Goal: Task Accomplishment & Management: Complete application form

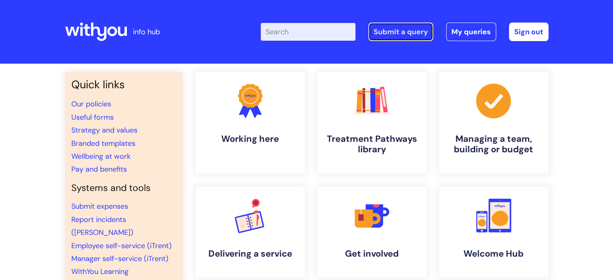
click at [399, 32] on link "Submit a query" at bounding box center [400, 32] width 65 height 19
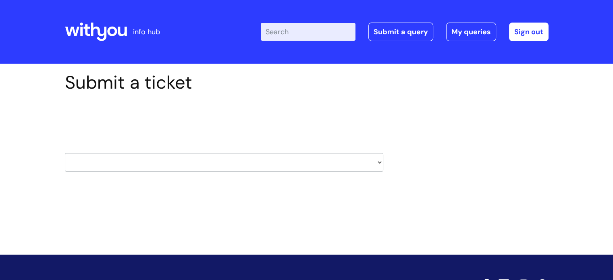
click at [246, 159] on select "HR / People IT and Support Clinical Drug Alerts Finance Accounts Data Support T…" at bounding box center [224, 162] width 318 height 19
select select "property_&_estates"
click at [65, 153] on select "HR / People IT and Support Clinical Drug Alerts Finance Accounts Data Support T…" at bounding box center [224, 162] width 318 height 19
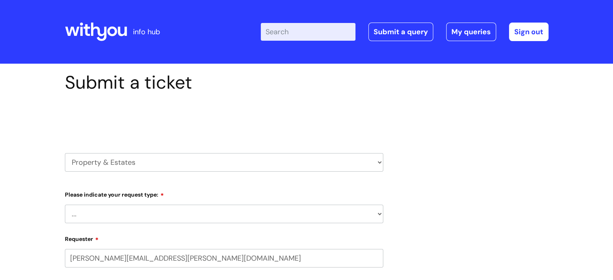
select select "80004157222"
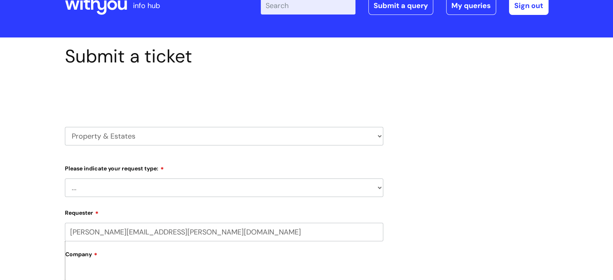
scroll to position [81, 0]
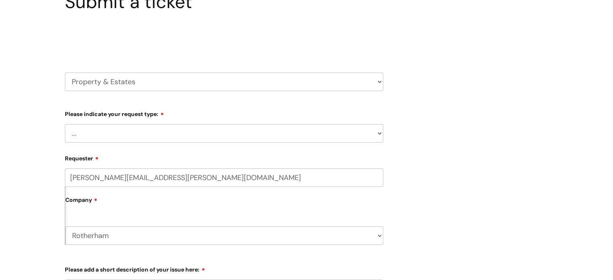
click at [139, 132] on select "... Facilities Support Lease/ Tenancy Agreements Health & Safety and Environmen…" at bounding box center [224, 133] width 318 height 19
select select "Facilities Support"
click at [65, 124] on select "... Facilities Support Lease/ Tenancy Agreements Health & Safety and Environmen…" at bounding box center [224, 133] width 318 height 19
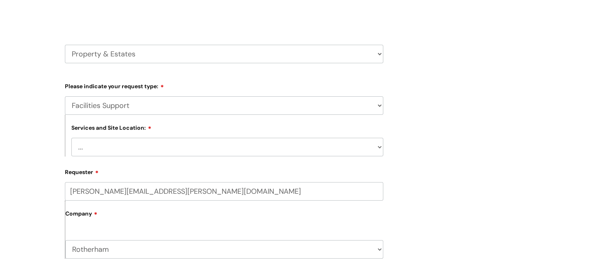
scroll to position [121, 0]
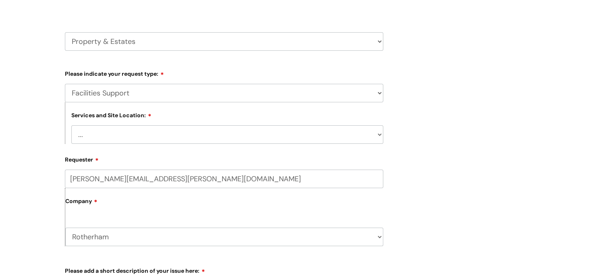
click at [135, 136] on select "... [GEOGRAPHIC_DATA] [GEOGRAPHIC_DATA] [GEOGRAPHIC_DATA] [GEOGRAPHIC_DATA] [GE…" at bounding box center [227, 134] width 312 height 19
select select "Rotherham"
click at [71, 125] on select "... [GEOGRAPHIC_DATA] [GEOGRAPHIC_DATA] [GEOGRAPHIC_DATA] [GEOGRAPHIC_DATA] [GE…" at bounding box center [227, 134] width 312 height 19
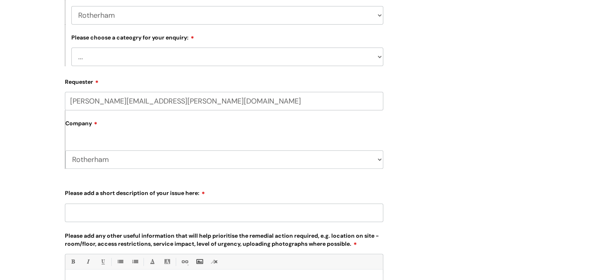
scroll to position [242, 0]
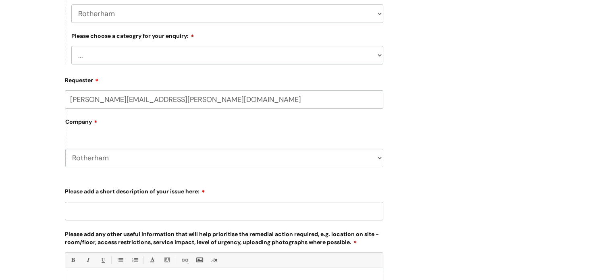
click at [132, 54] on select "... Electrical and Lighting Plumbing and Drainage Heating and Cooling Fixtures,…" at bounding box center [227, 55] width 312 height 19
select select "Windows and Doors incl. Shutters"
click at [71, 46] on select "... Electrical and Lighting Plumbing and Drainage Heating and Cooling Fixtures,…" at bounding box center [227, 55] width 312 height 19
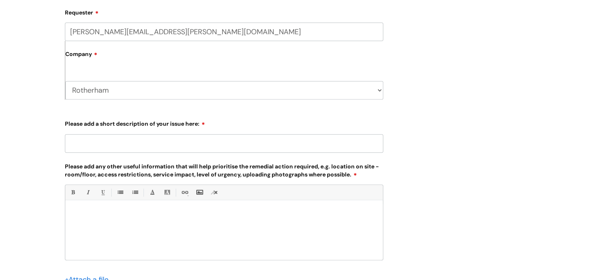
scroll to position [322, 0]
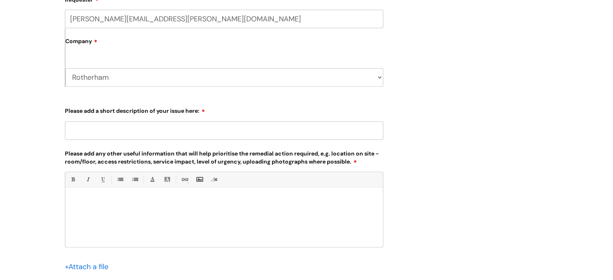
click at [111, 138] on input "Please add a short description of your issue here:" at bounding box center [224, 130] width 318 height 19
type input "Electrical Fob reader for door not working"
click at [102, 208] on div at bounding box center [224, 219] width 318 height 56
click at [98, 199] on p "Hi the Fob sensor on the door from main entrance to the bottom of the stairs" at bounding box center [223, 200] width 305 height 7
click at [269, 204] on p "Hi the Fob Sensor on the door from main entrance to the bottom of the stairs" at bounding box center [223, 200] width 305 height 7
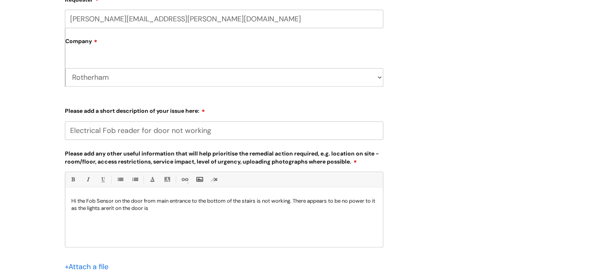
click at [163, 207] on p "Hi the Fob Sensor on the door from main entrance to the bottom of the stairs is…" at bounding box center [223, 204] width 305 height 15
click at [196, 207] on p "Hi the Fob Sensor on the door from main entrance to the bottom of the stairs is…" at bounding box center [223, 204] width 305 height 15
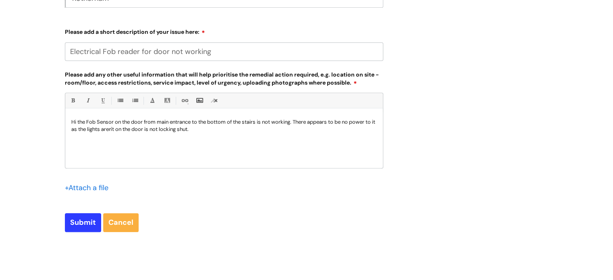
scroll to position [403, 0]
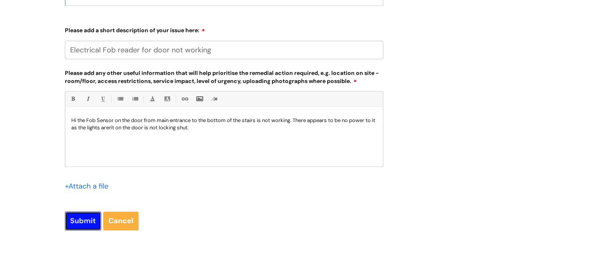
click at [80, 222] on input "Submit" at bounding box center [83, 221] width 36 height 19
type input "Please Wait..."
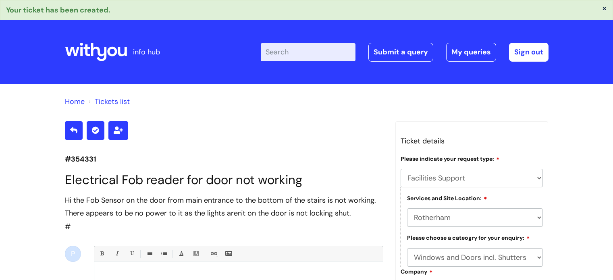
select select "Facilities Support"
select select "Rotherham"
select select "Windows and Doors incl. Shutters"
